Goal: Transaction & Acquisition: Obtain resource

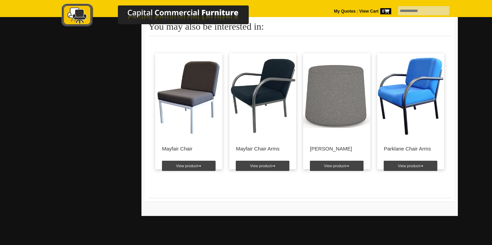
scroll to position [619, 0]
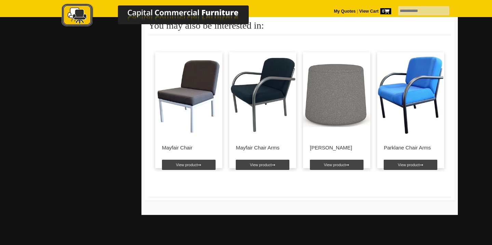
click at [189, 92] on img at bounding box center [188, 94] width 67 height 85
click at [194, 166] on link "View product" at bounding box center [189, 165] width 54 height 10
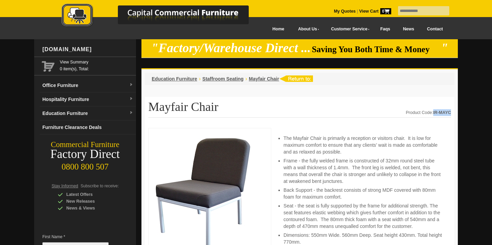
drag, startPoint x: 450, startPoint y: 111, endPoint x: 433, endPoint y: 112, distance: 17.1
click at [433, 112] on strong "IR-MAYC" at bounding box center [442, 112] width 18 height 5
copy strong "IR-MAYC"
click at [342, 9] on link "My Quotes" at bounding box center [345, 11] width 22 height 5
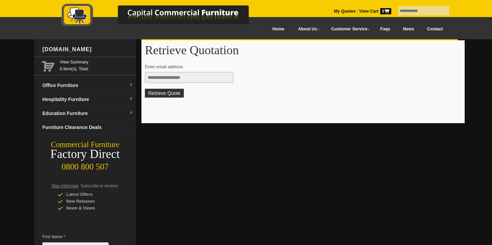
click at [192, 78] on input "text" at bounding box center [189, 77] width 88 height 11
click at [280, 29] on link at bounding box center [162, 16] width 239 height 27
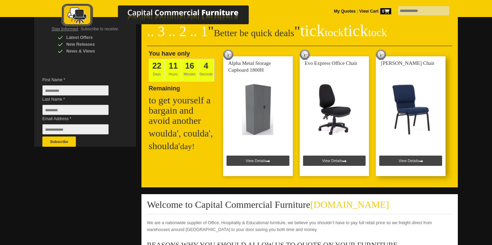
scroll to position [159, 0]
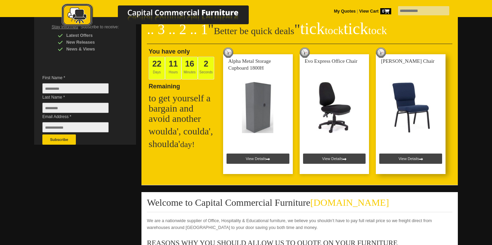
click at [410, 158] on link at bounding box center [411, 114] width 70 height 120
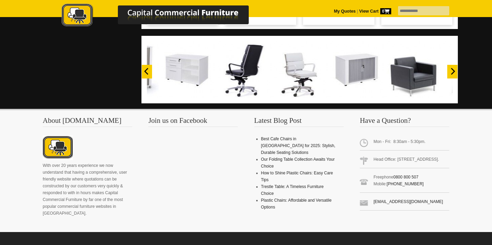
scroll to position [583, 0]
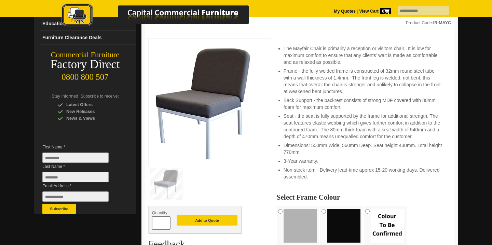
scroll to position [88, 0]
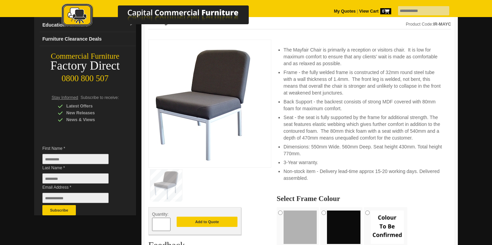
click at [380, 9] on span "0" at bounding box center [385, 11] width 11 height 6
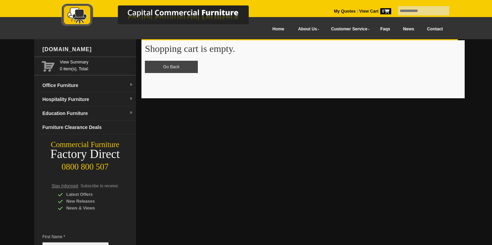
click at [282, 29] on link "Home" at bounding box center [278, 29] width 25 height 15
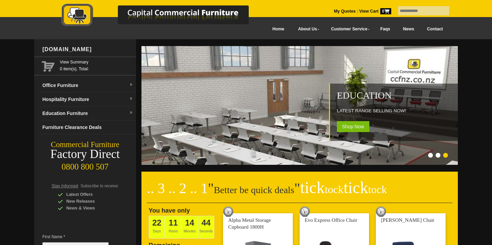
click at [412, 9] on input "text" at bounding box center [423, 10] width 51 height 9
paste input "*******"
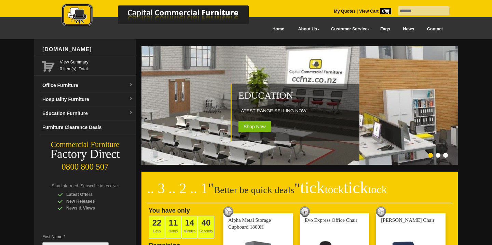
type input "*******"
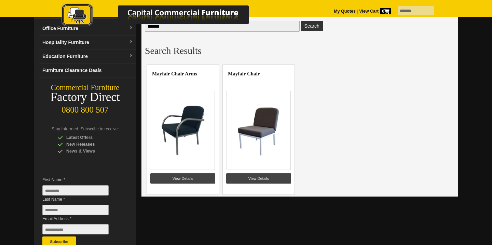
scroll to position [59, 0]
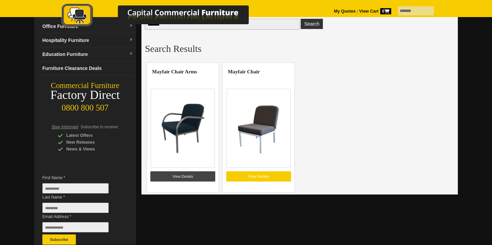
click at [272, 176] on link "View Details" at bounding box center [258, 176] width 65 height 10
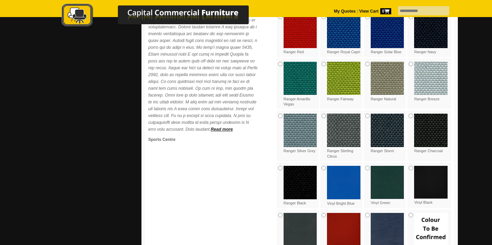
scroll to position [357, 0]
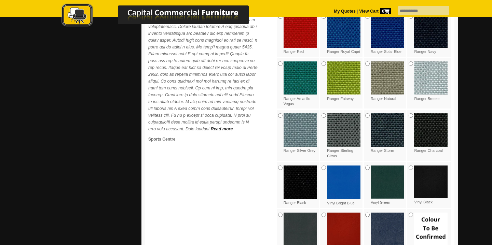
click at [398, 138] on img at bounding box center [387, 129] width 33 height 33
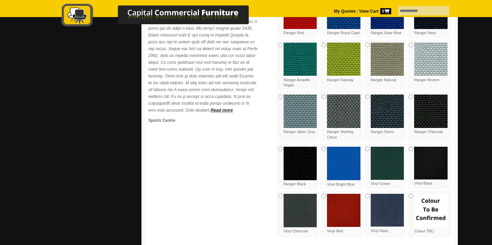
scroll to position [371, 0]
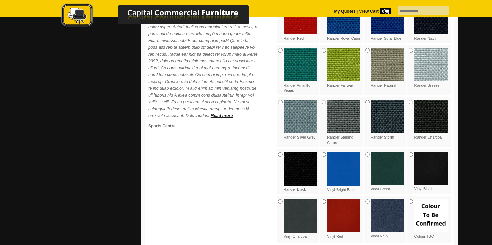
click at [437, 121] on img at bounding box center [430, 116] width 33 height 33
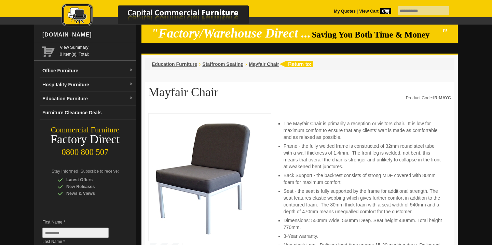
scroll to position [123, 0]
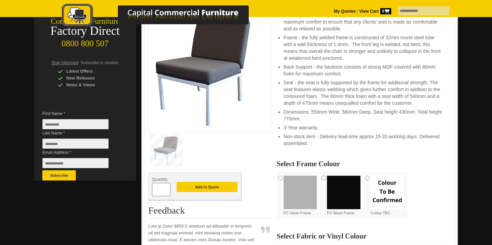
click at [166, 189] on span at bounding box center [167, 187] width 3 height 7
type input "*"
click at [203, 191] on button "Add to Quote" at bounding box center [207, 187] width 61 height 10
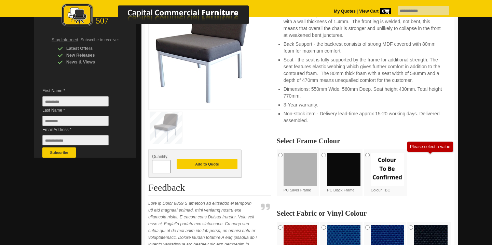
scroll to position [155, 0]
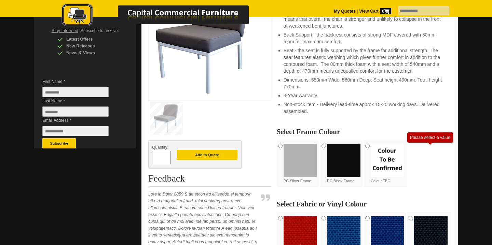
click at [347, 158] on img at bounding box center [343, 160] width 33 height 33
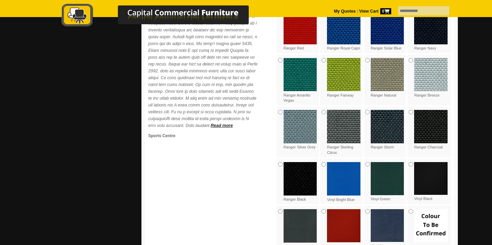
scroll to position [364, 0]
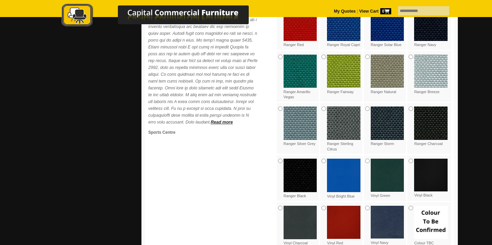
click at [393, 128] on img at bounding box center [387, 123] width 33 height 33
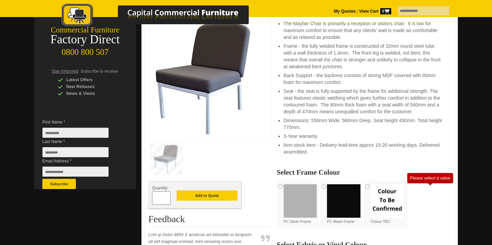
scroll to position [123, 0]
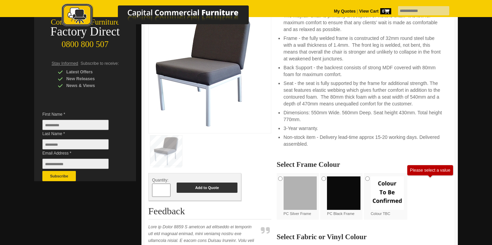
click at [202, 188] on button "Add to Quote" at bounding box center [207, 188] width 61 height 10
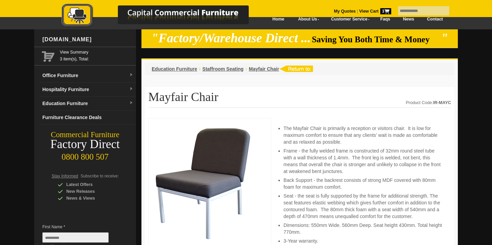
scroll to position [8, 0]
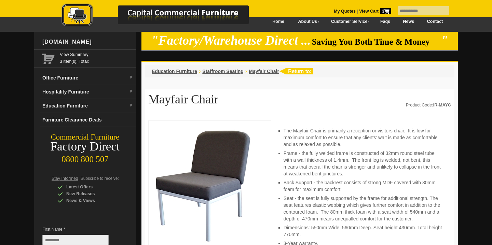
click at [380, 10] on span "3" at bounding box center [385, 11] width 11 height 6
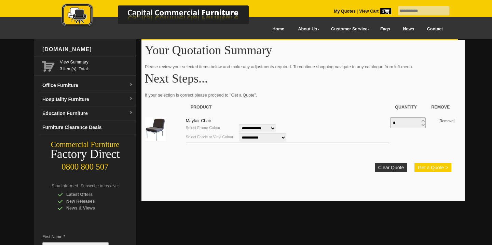
click at [434, 168] on button "Get a Quote >" at bounding box center [432, 167] width 37 height 9
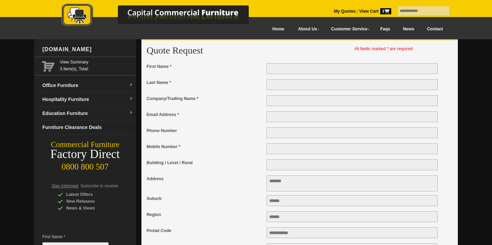
click at [306, 67] on input "First Name *" at bounding box center [351, 68] width 171 height 11
type input "******"
type input "********"
type input "**********"
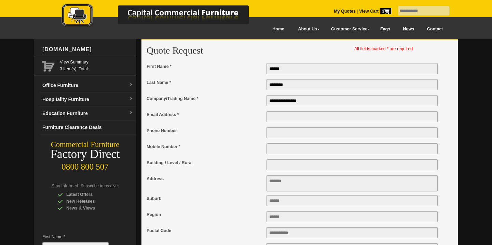
type input "**********"
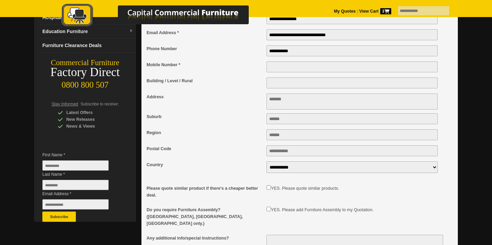
scroll to position [85, 0]
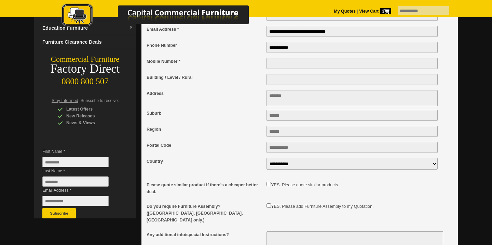
click at [296, 102] on textarea "Address" at bounding box center [351, 98] width 171 height 16
type textarea "**********"
type input "********"
type input "****"
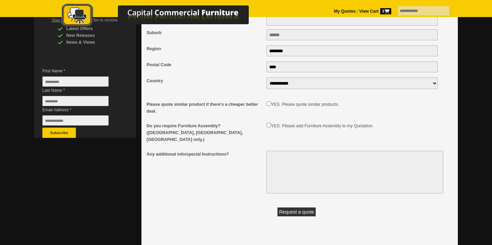
scroll to position [167, 0]
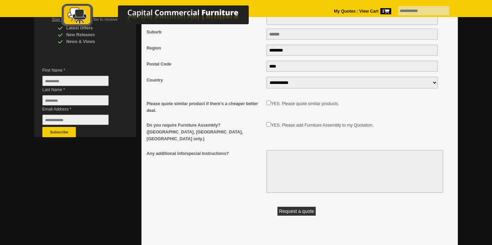
click at [306, 208] on button "Request a quote" at bounding box center [296, 211] width 39 height 9
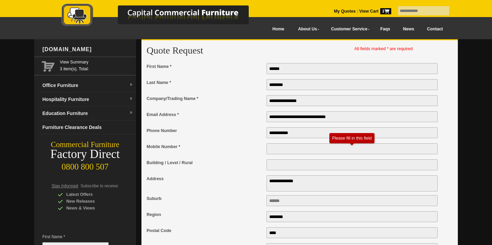
scroll to position [0, 0]
type input "**********"
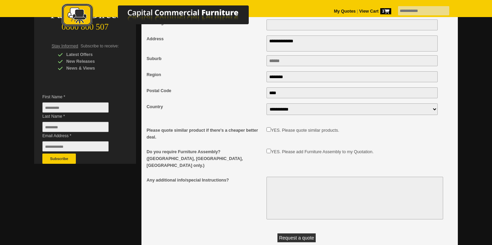
scroll to position [239, 0]
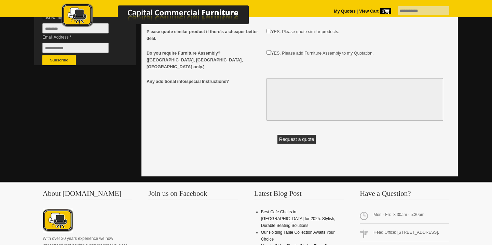
click at [282, 138] on button "Request a quote" at bounding box center [296, 139] width 39 height 9
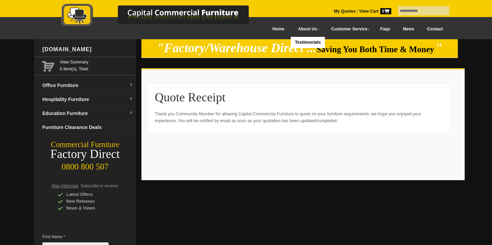
click at [334, 10] on link "My Quotes" at bounding box center [345, 11] width 22 height 5
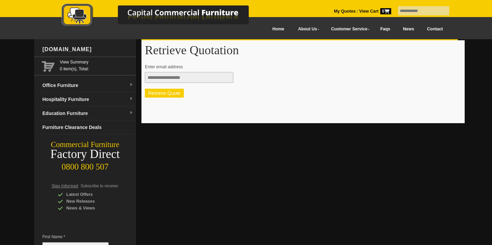
type input "**********"
click at [164, 94] on button "Retrieve Quote" at bounding box center [164, 93] width 39 height 9
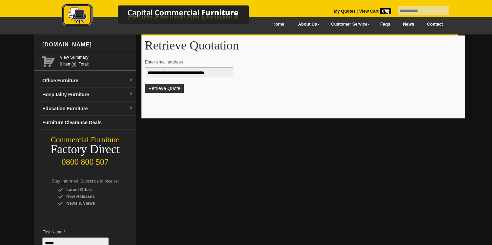
scroll to position [7, 0]
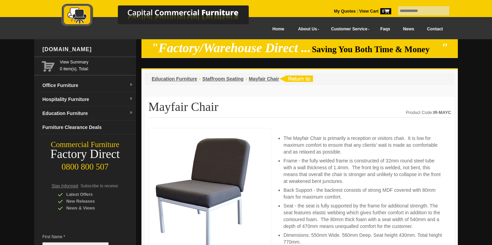
scroll to position [8, 0]
click at [218, 75] on li "Staffroom Seating" at bounding box center [222, 78] width 41 height 7
click at [218, 81] on span "Staffroom Seating" at bounding box center [222, 78] width 41 height 5
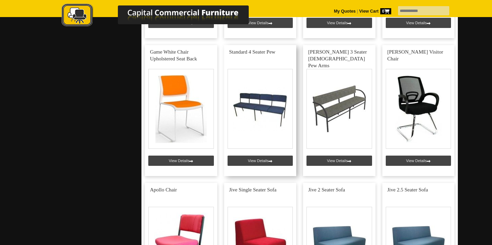
scroll to position [692, 0]
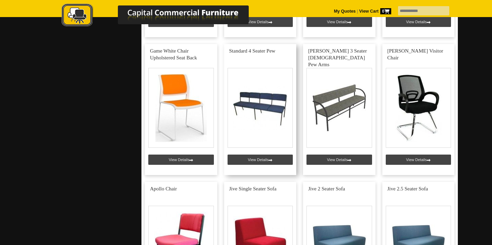
click at [270, 156] on link at bounding box center [260, 109] width 72 height 131
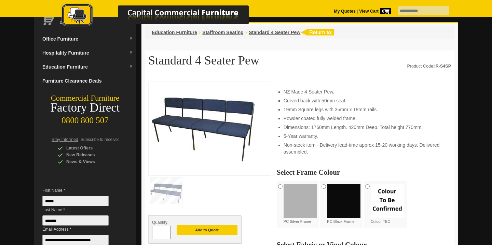
scroll to position [46, 0]
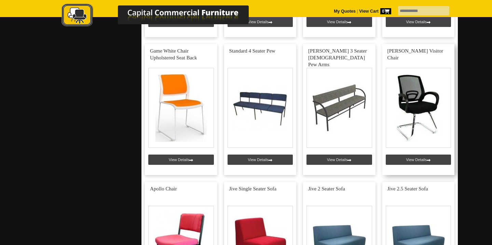
scroll to position [795, 0]
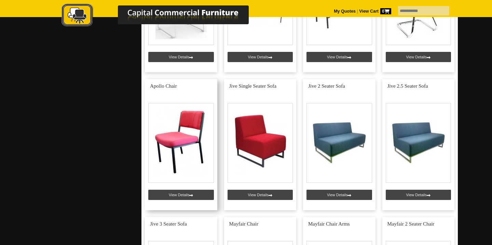
click at [183, 148] on link at bounding box center [181, 144] width 72 height 131
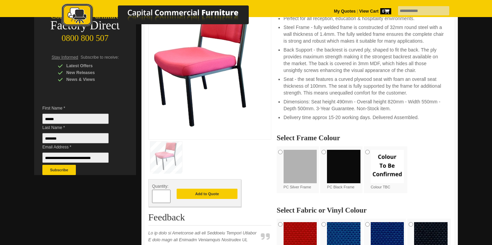
scroll to position [139, 0]
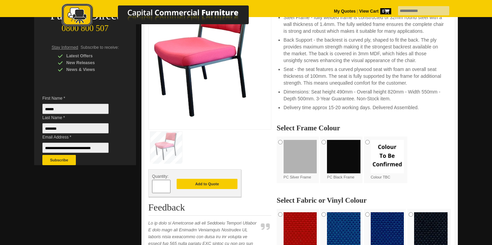
click at [346, 149] on img at bounding box center [343, 156] width 33 height 33
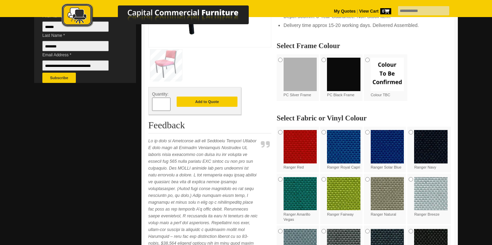
scroll to position [222, 0]
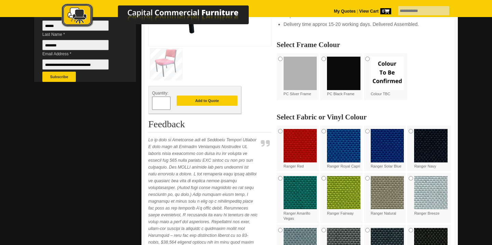
click at [437, 150] on img at bounding box center [430, 145] width 33 height 33
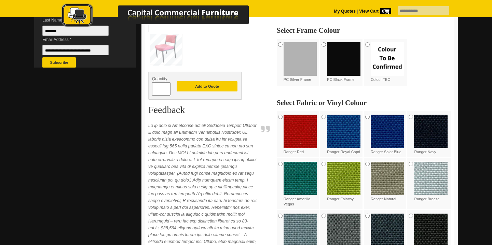
scroll to position [238, 0]
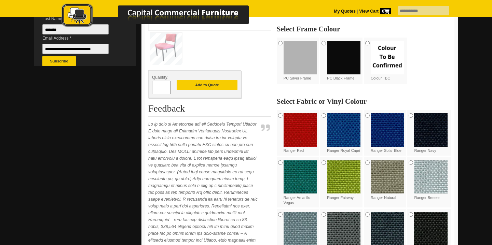
click at [163, 89] on input "*" at bounding box center [161, 87] width 18 height 13
click at [168, 86] on span at bounding box center [167, 85] width 3 height 7
type input "*"
click at [206, 86] on button "Add to Quote" at bounding box center [207, 85] width 61 height 10
